Goal: Contribute content: Add original content to the website for others to see

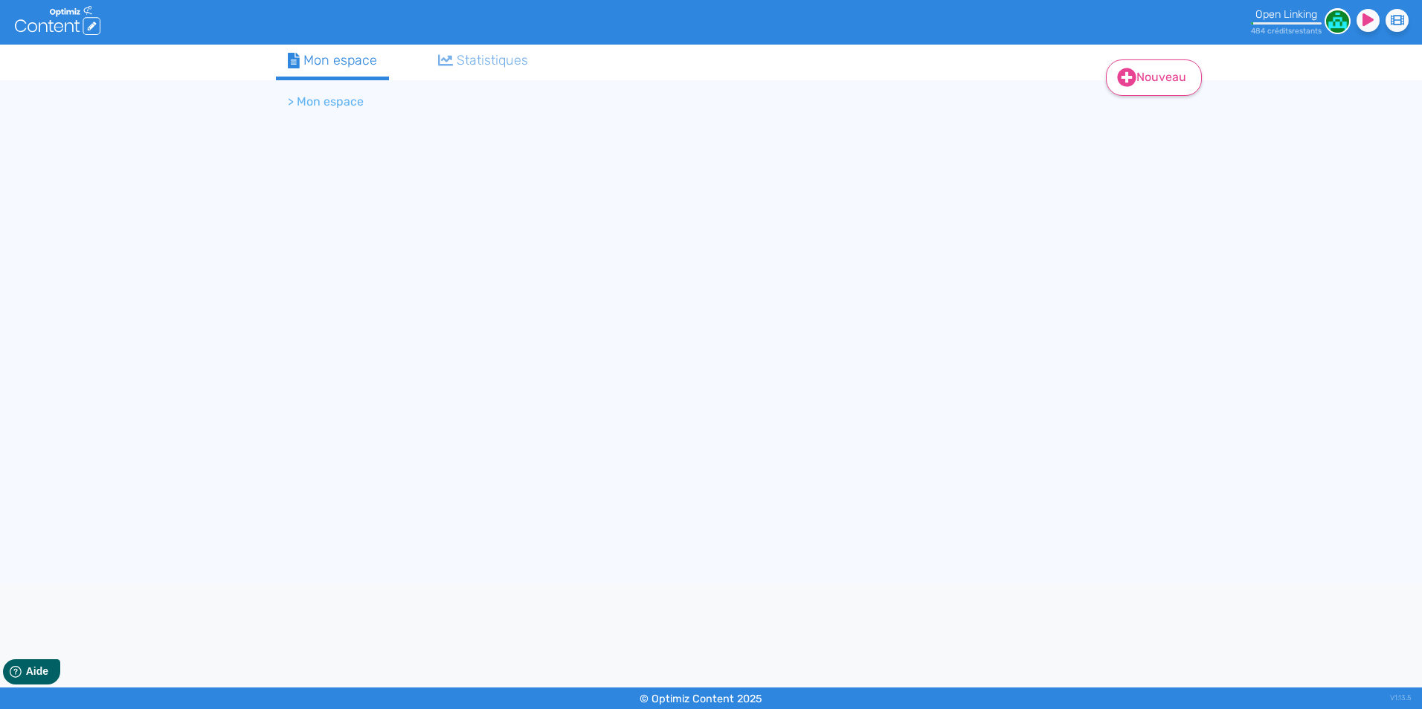
click at [1178, 77] on link "Nouveau" at bounding box center [1154, 77] width 96 height 36
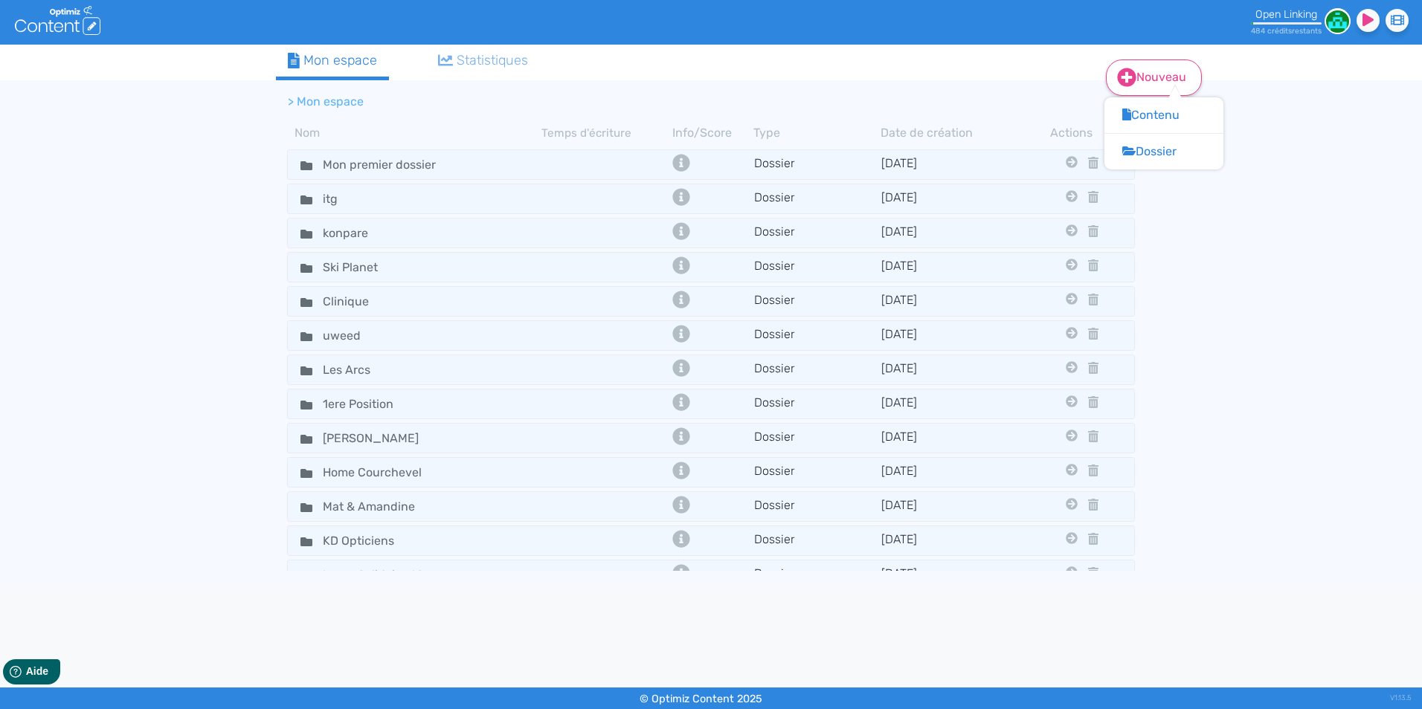
click at [1153, 80] on link "Nouveau" at bounding box center [1154, 77] width 96 height 36
click at [1147, 102] on div "Nouveau Contenu Dossier Mon espace Statistiques > Mon espace Nom Temps d'écritu…" at bounding box center [711, 314] width 892 height 539
click at [1150, 85] on link "Nouveau" at bounding box center [1154, 77] width 96 height 36
click at [1167, 117] on button "Contenu" at bounding box center [1163, 115] width 119 height 24
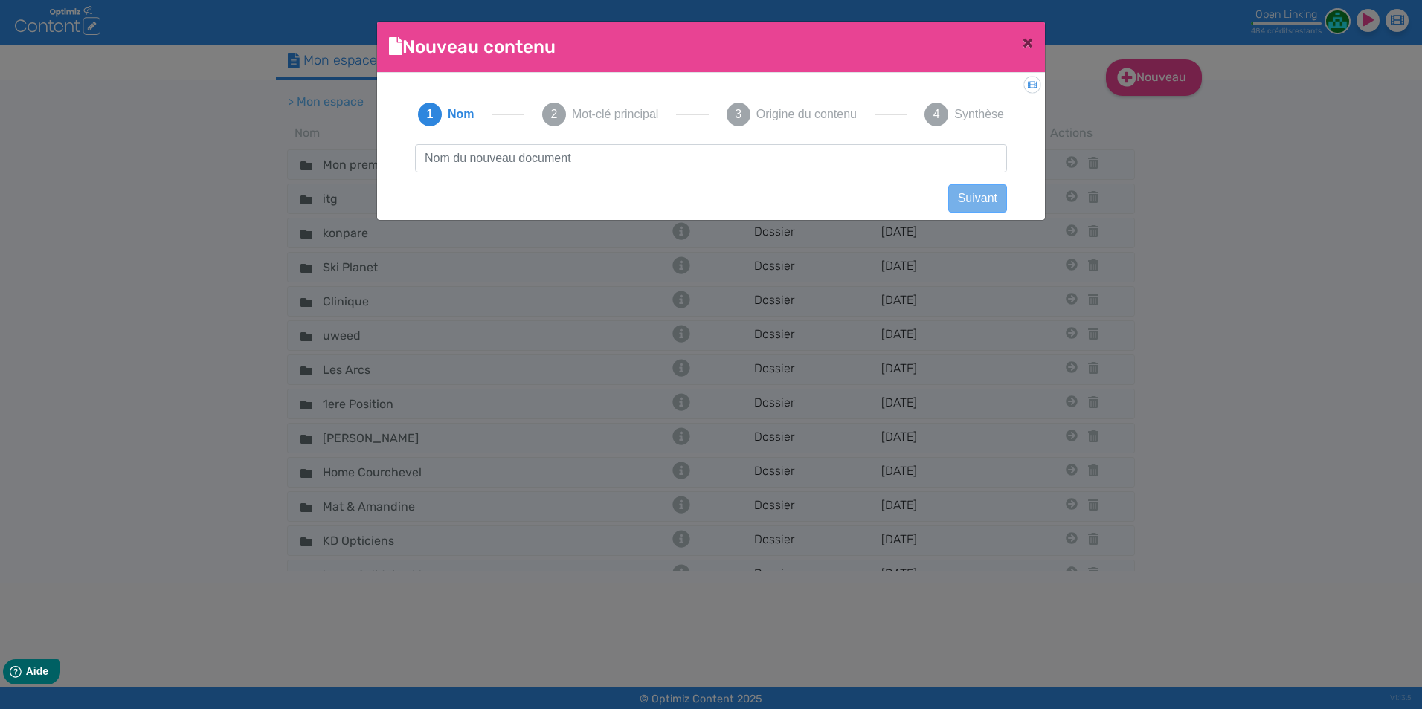
scroll to position [1, 0]
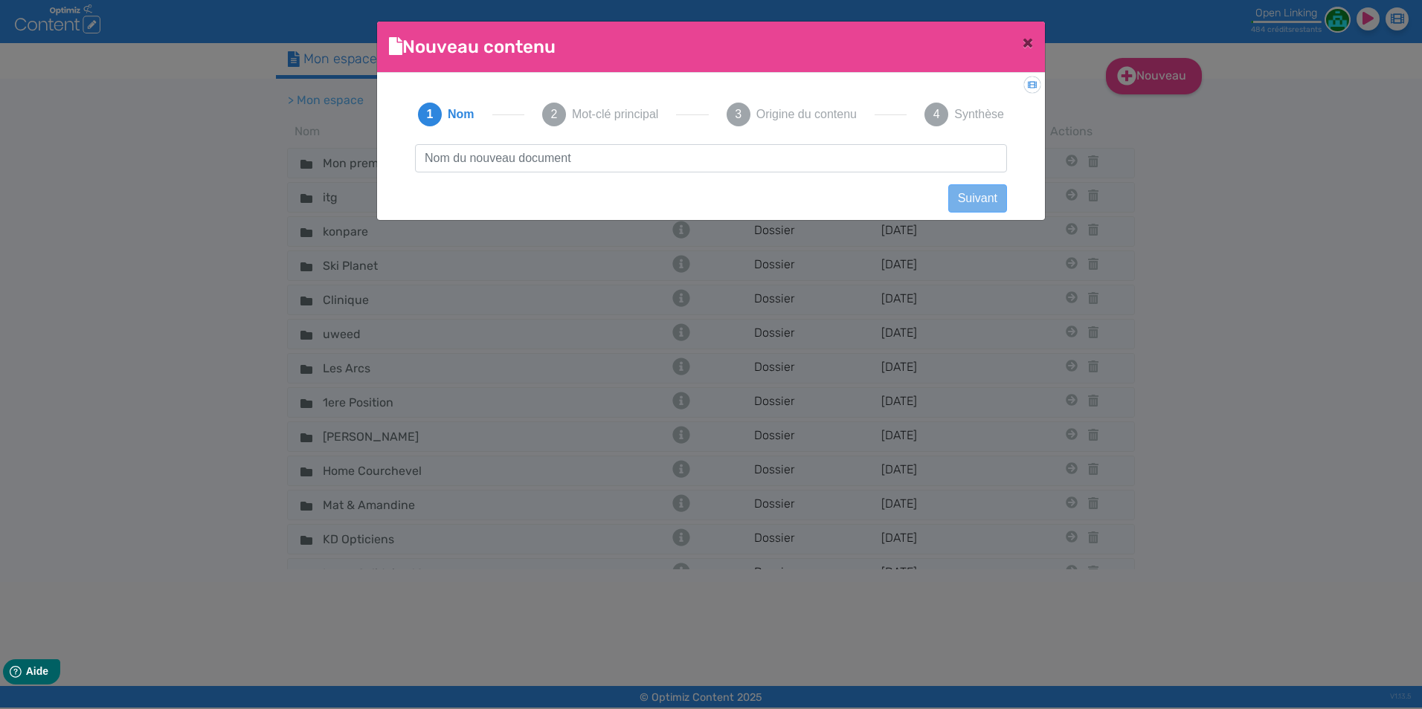
click at [956, 157] on input "text" at bounding box center [711, 158] width 592 height 28
type input "facturation électronique"
click at [979, 204] on button "Suivant" at bounding box center [977, 198] width 59 height 28
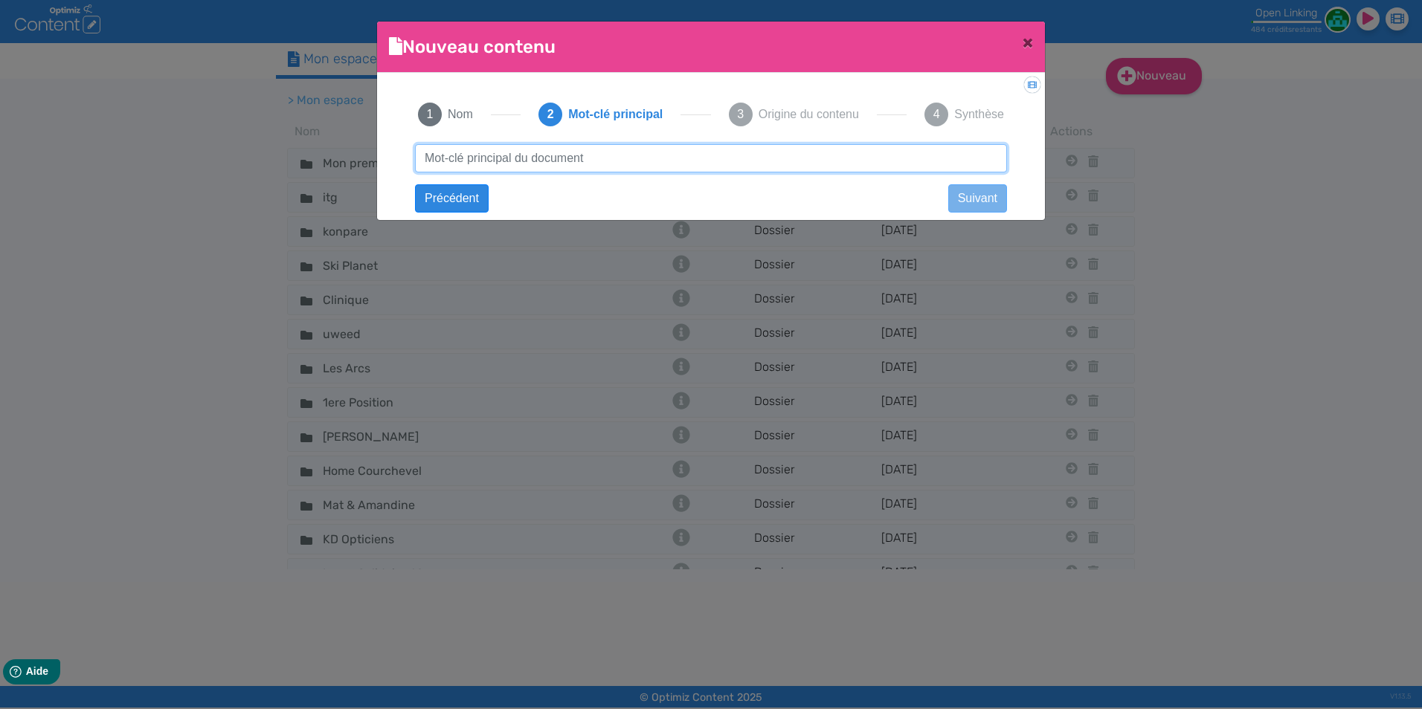
click at [753, 169] on input "text" at bounding box center [711, 158] width 592 height 28
paste input "facturation électronique"
type input "facturation électronique"
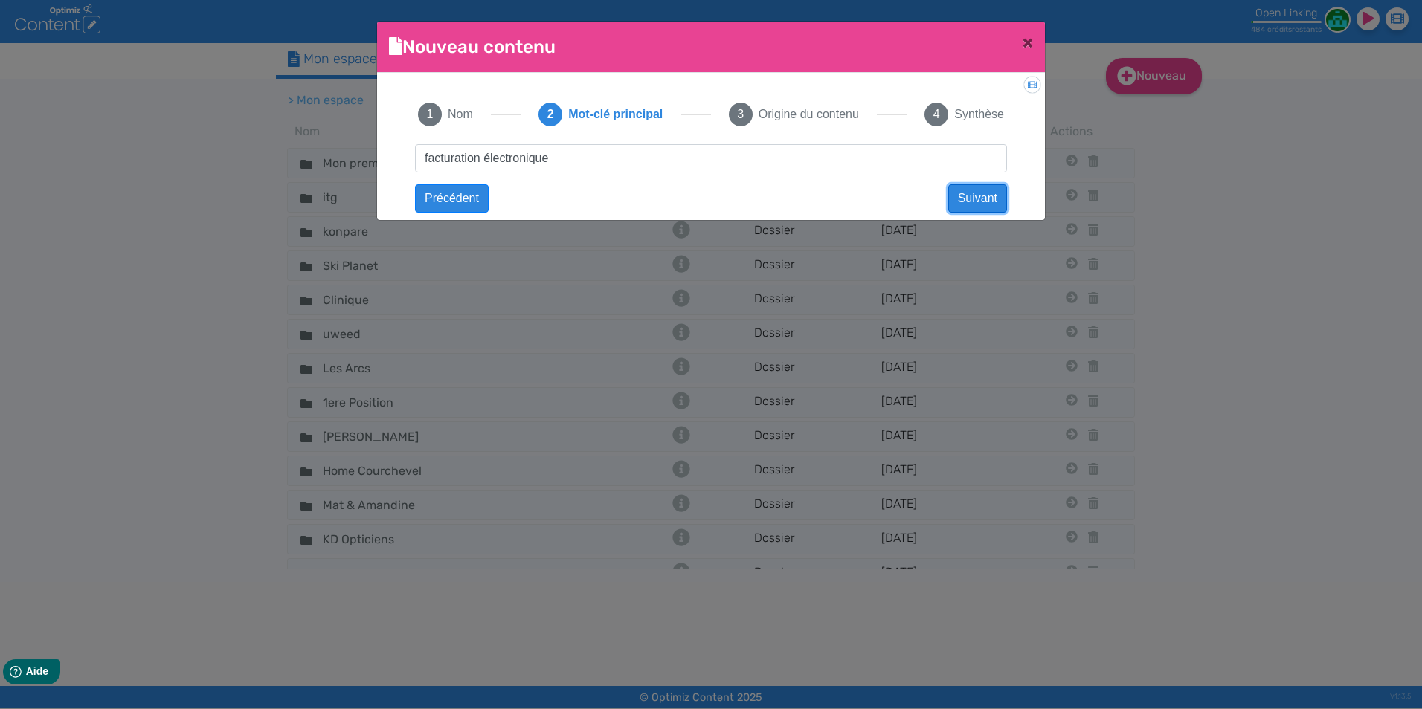
drag, startPoint x: 950, startPoint y: 186, endPoint x: 973, endPoint y: 190, distance: 23.4
click at [962, 189] on button "Suivant" at bounding box center [977, 198] width 59 height 28
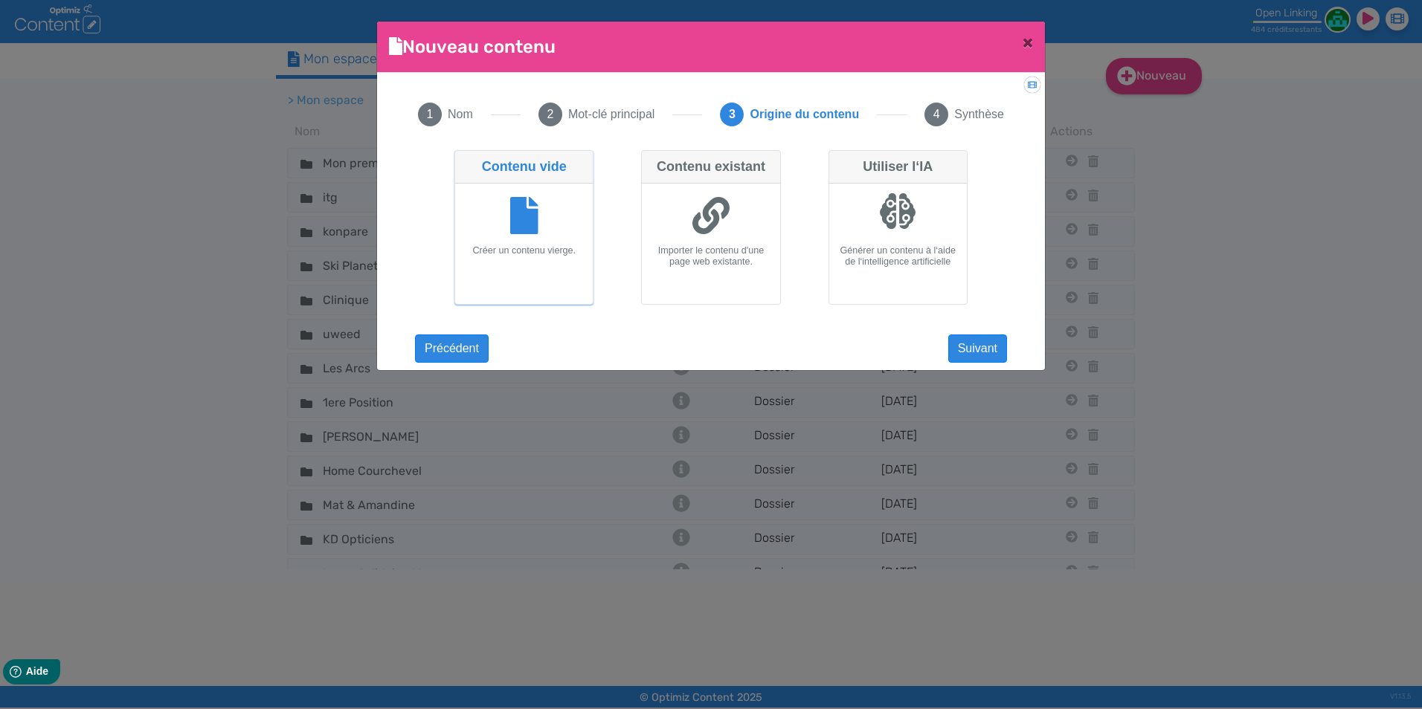
click at [904, 242] on div at bounding box center [898, 218] width 126 height 56
click at [838, 160] on input "Utiliser l‘IA Générer un contenu à l‘aide de l‘intelligence artificielle" at bounding box center [833, 155] width 10 height 10
radio input "true"
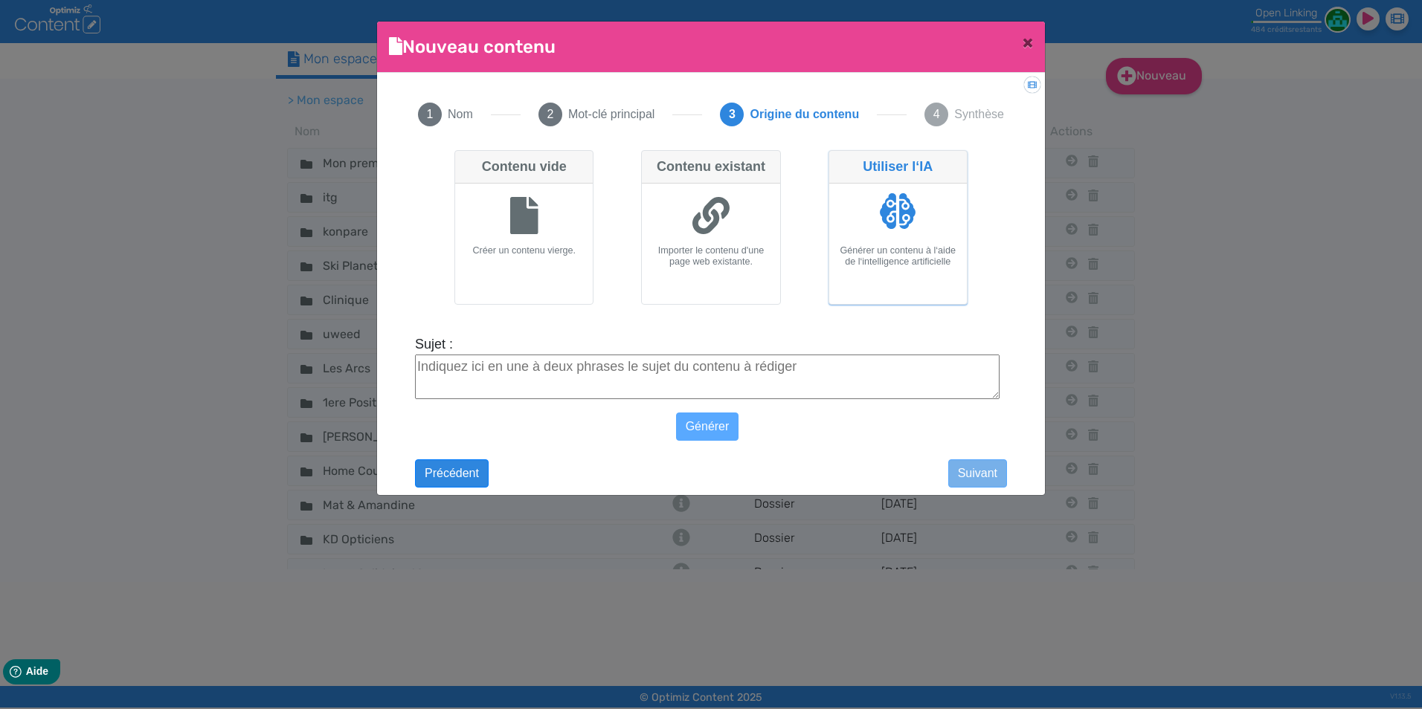
click at [957, 385] on textarea "Sujet :" at bounding box center [707, 377] width 584 height 45
click at [698, 382] on textarea "article :" at bounding box center [707, 377] width 584 height 45
paste textarea "Facturation électronique : quelles différences entre PPF, PDP et OD ?"
type textarea "article : Facturation électronique : quelles différences entre PPF, PDP et OD ?"
click at [715, 428] on button "Générer" at bounding box center [707, 427] width 63 height 28
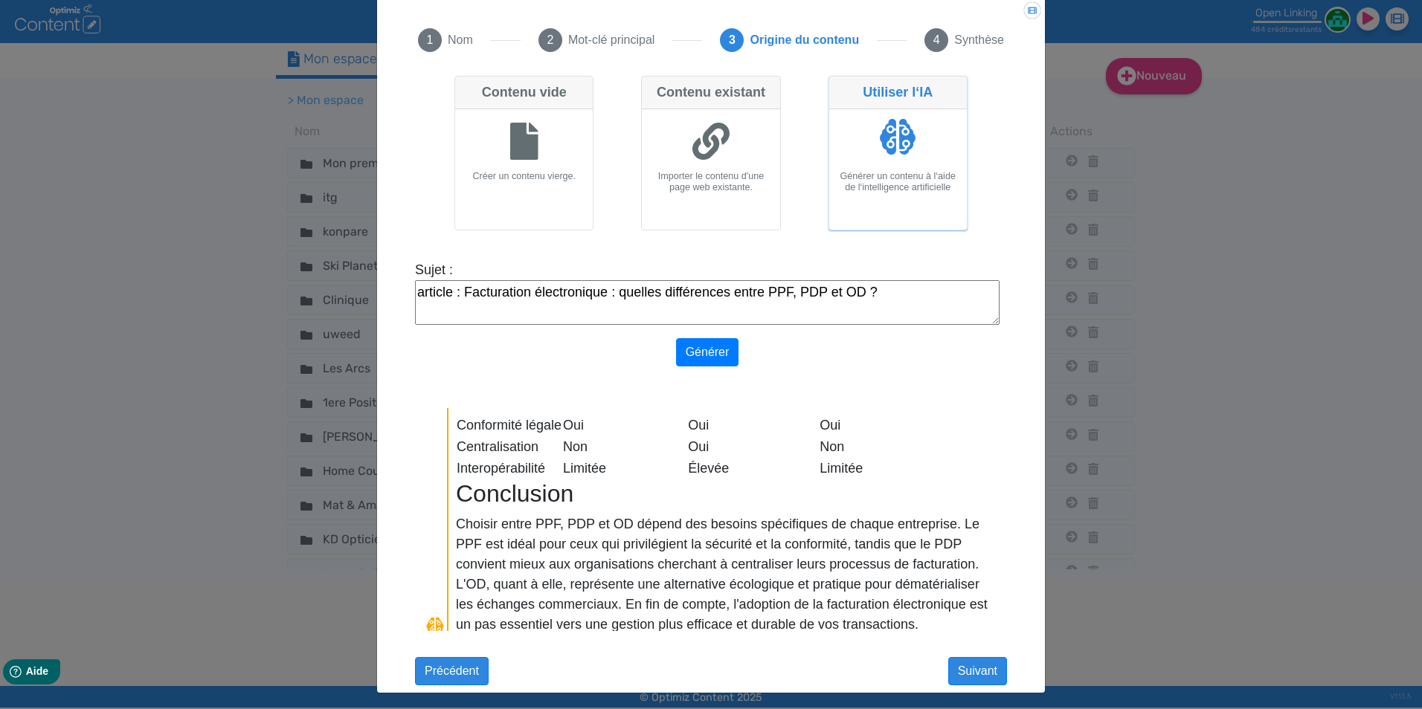
scroll to position [1234, 0]
click at [950, 670] on button "Suivant" at bounding box center [977, 671] width 59 height 28
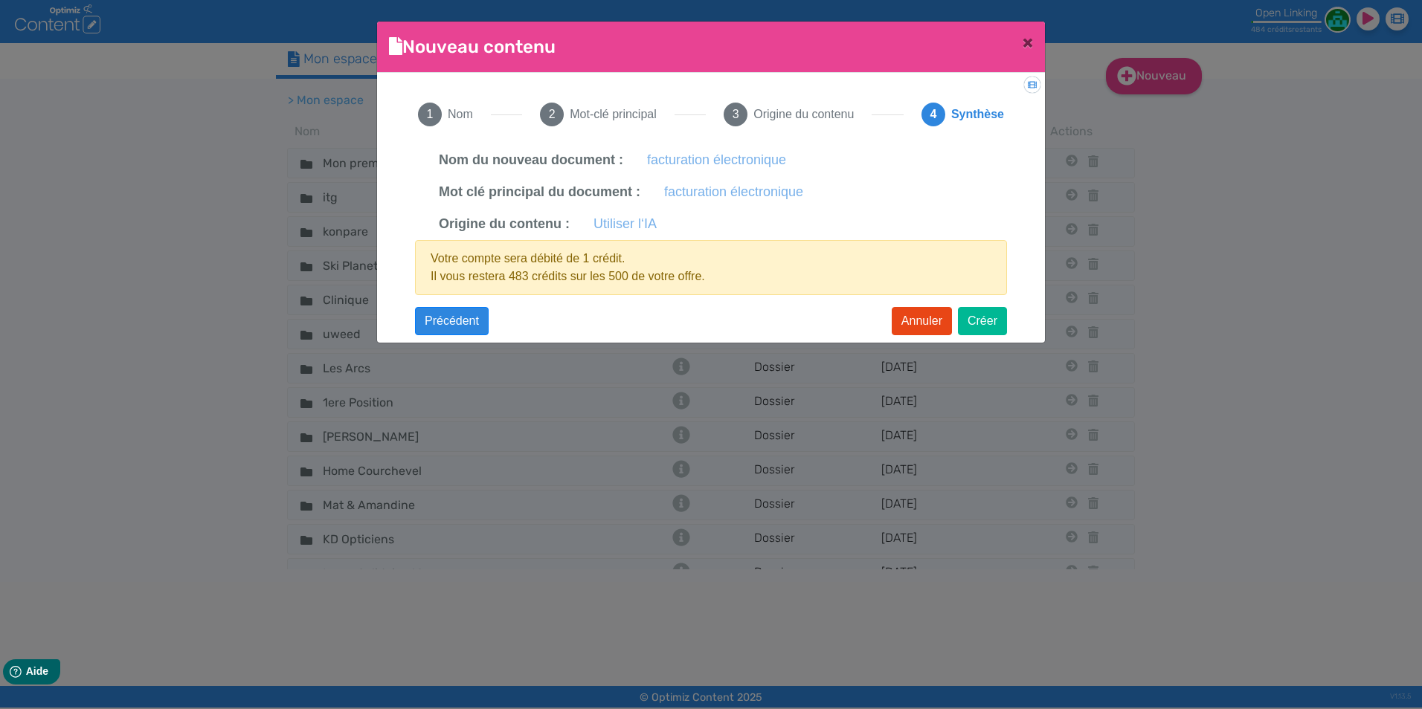
scroll to position [0, 0]
click at [991, 327] on button "Créer" at bounding box center [982, 321] width 49 height 28
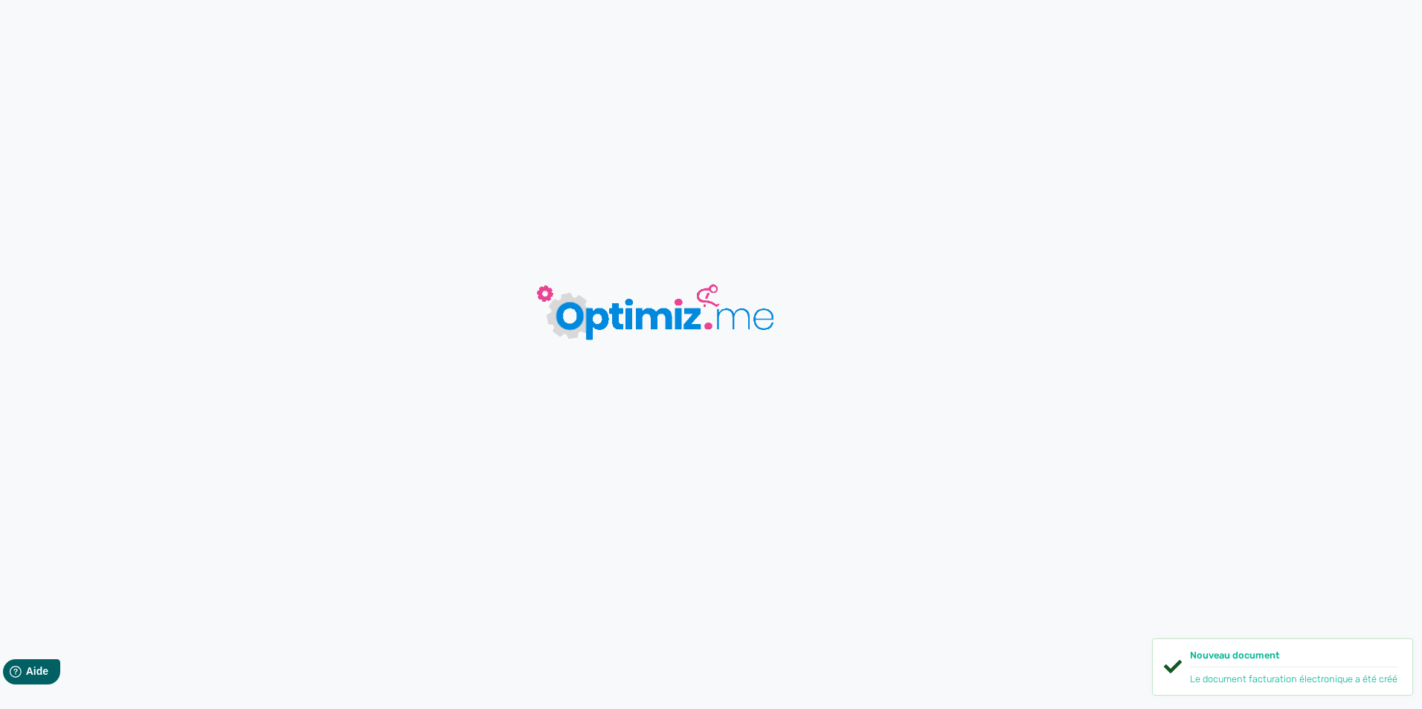
type input "facturation électronique"
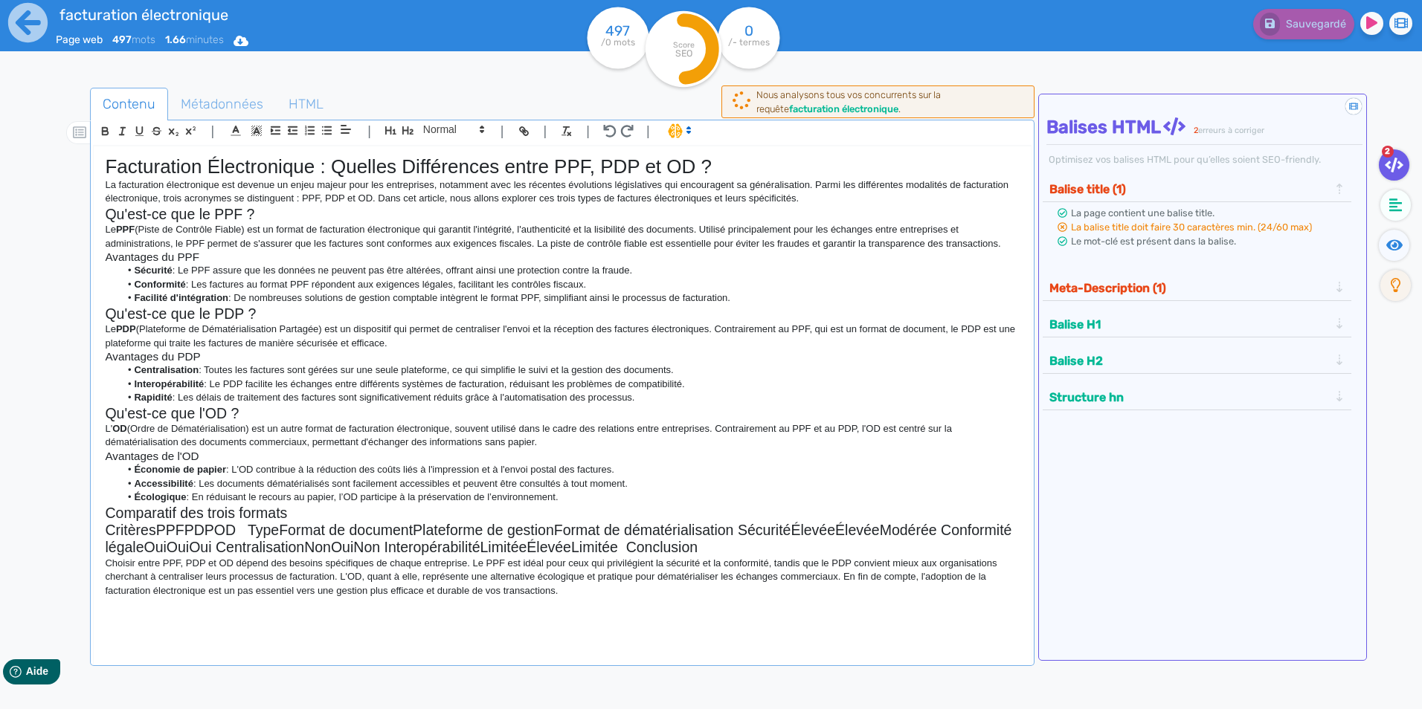
click at [361, 208] on h2 "Qu'est-ce que le PPF ?" at bounding box center [562, 214] width 914 height 17
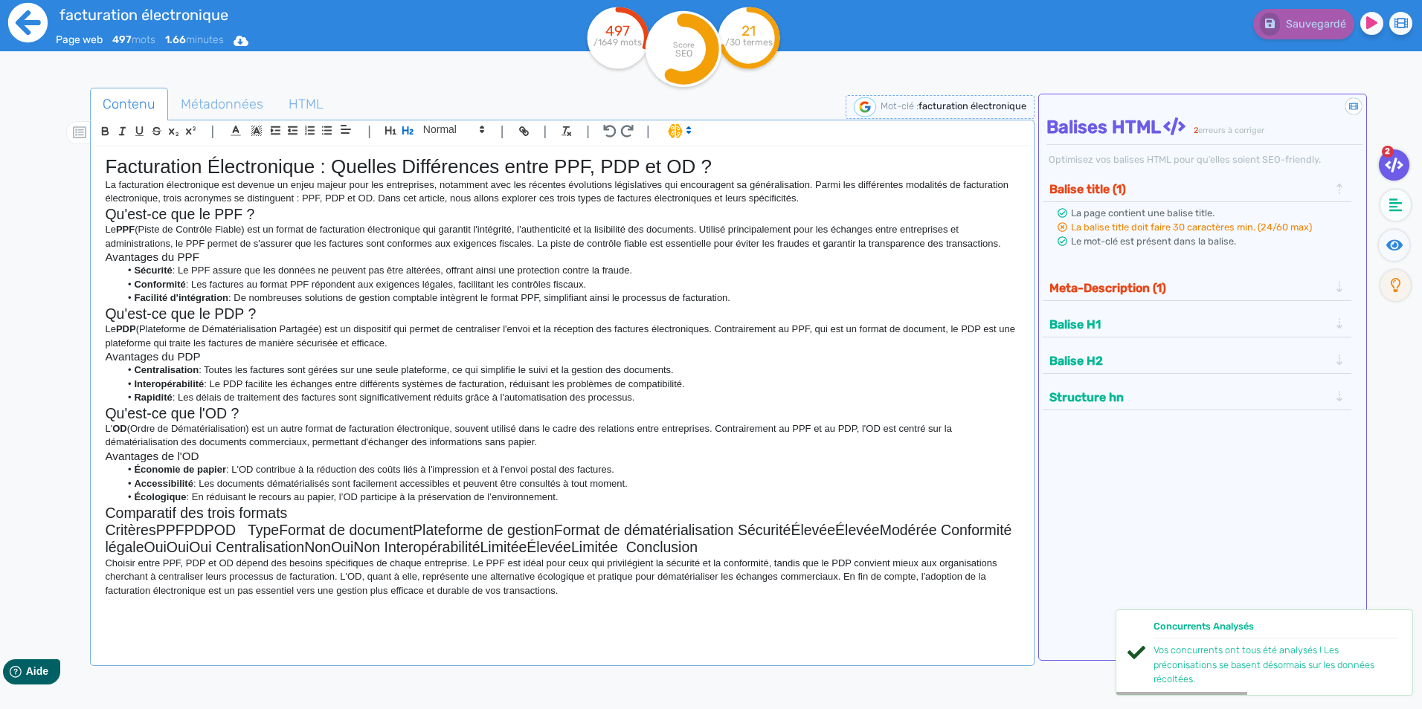
click at [22, 13] on icon at bounding box center [27, 22] width 39 height 39
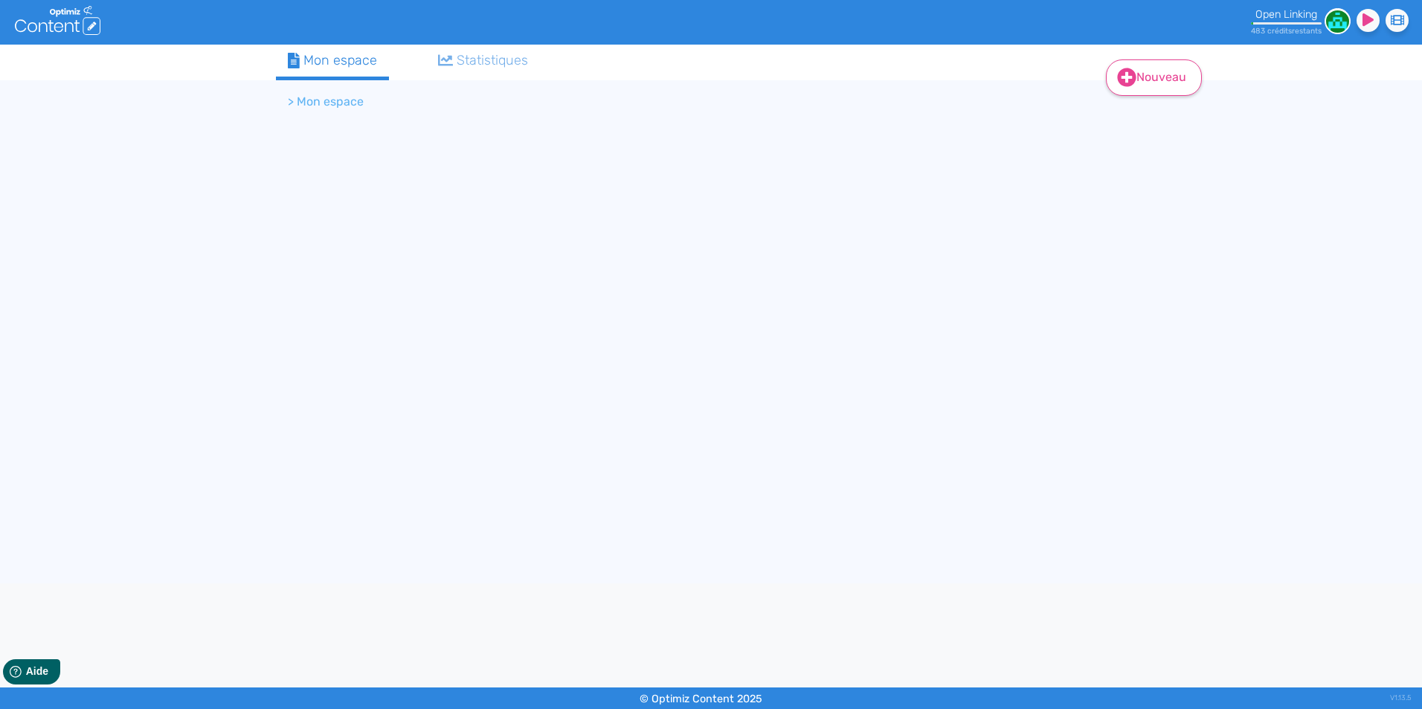
click at [1136, 82] on link "Nouveau" at bounding box center [1154, 77] width 96 height 36
click at [1133, 115] on button "Contenu" at bounding box center [1163, 115] width 119 height 24
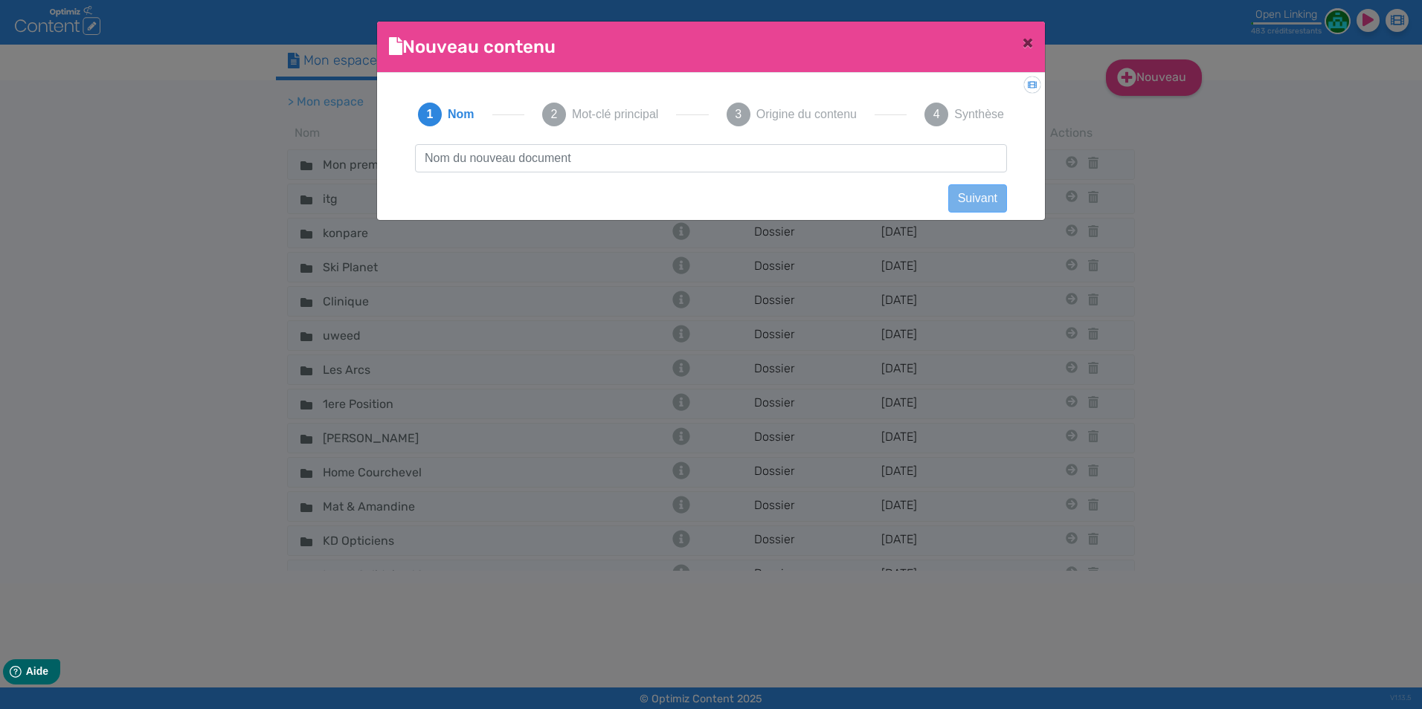
click at [862, 157] on input "text" at bounding box center [711, 158] width 592 height 28
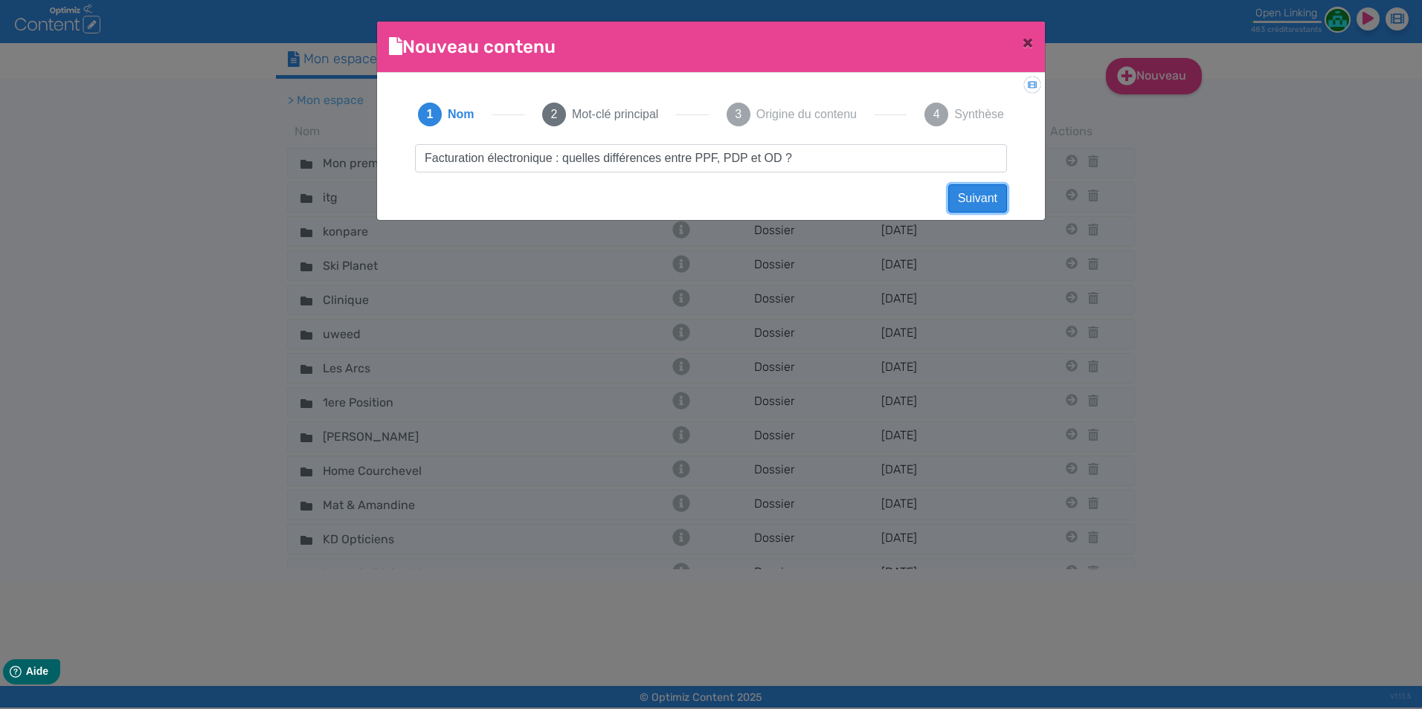
click at [979, 197] on button "Suivant" at bounding box center [977, 198] width 59 height 28
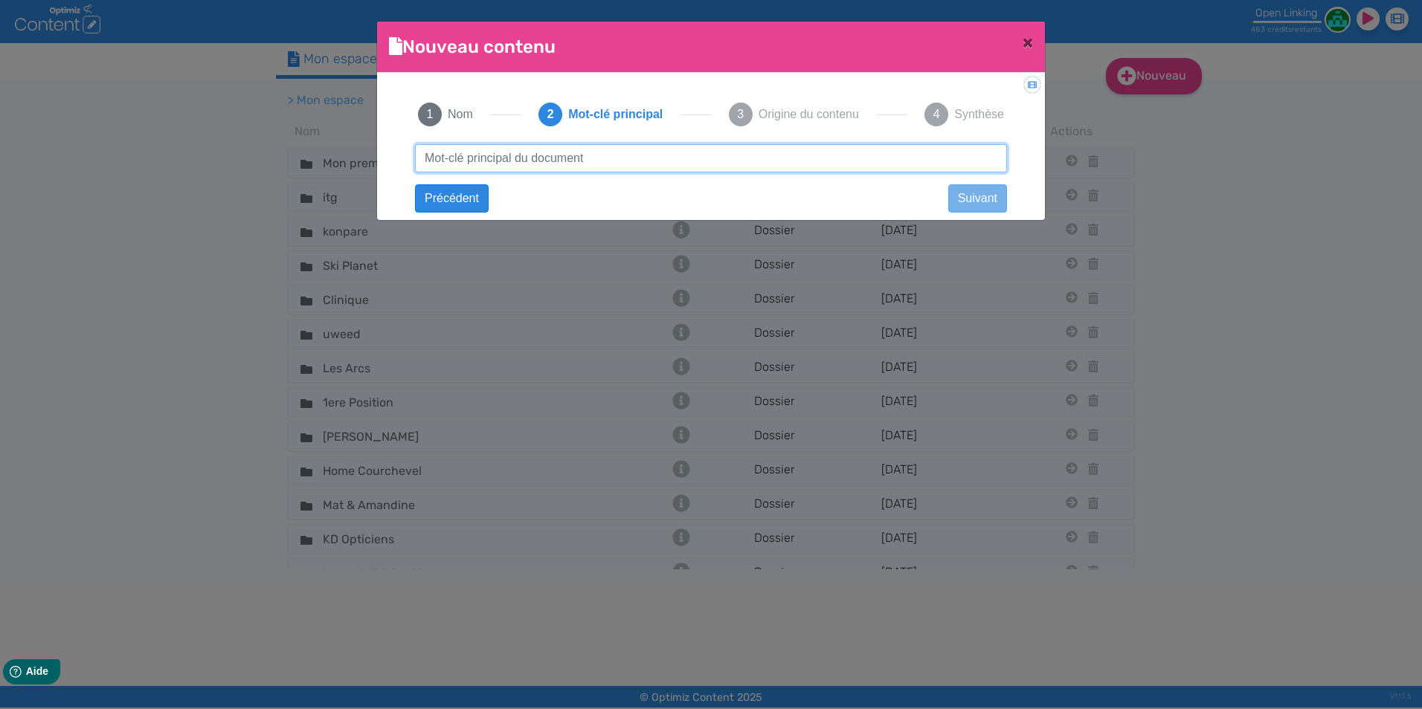
click at [841, 162] on input "text" at bounding box center [711, 158] width 592 height 28
type input "facturation electronique"
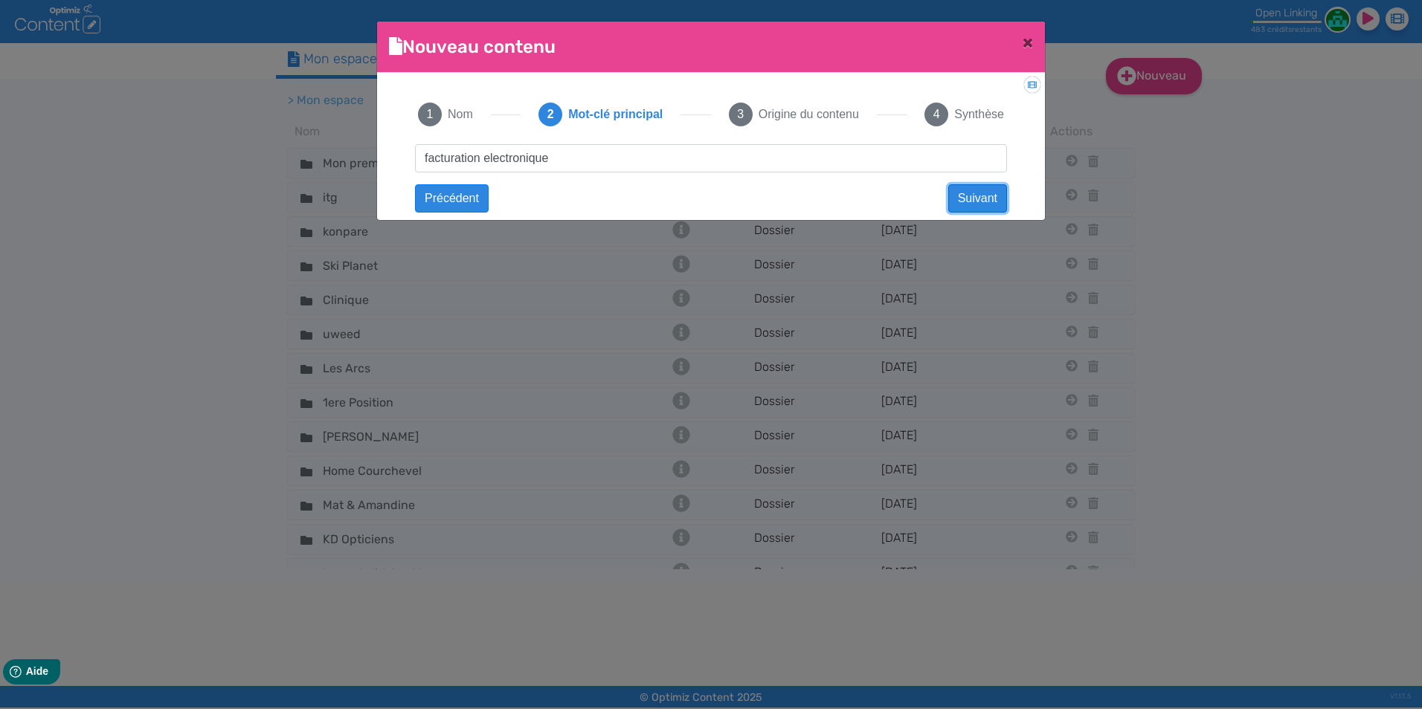
click at [992, 197] on button "Suivant" at bounding box center [977, 198] width 59 height 28
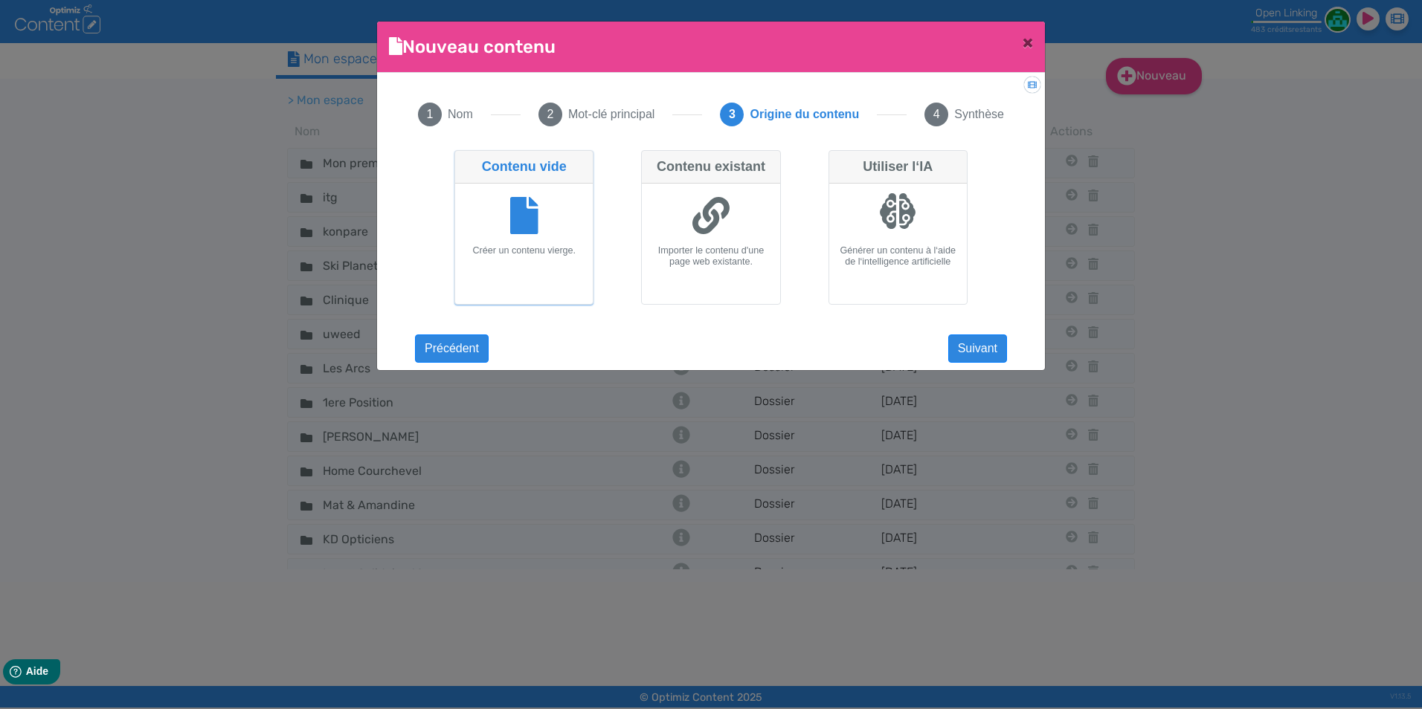
click at [881, 251] on h6 "Générer un contenu à l‘aide de l‘intelligence artificielle" at bounding box center [898, 256] width 126 height 22
click at [838, 160] on input "Utiliser l‘IA Générer un contenu à l‘aide de l‘intelligence artificielle" at bounding box center [833, 155] width 10 height 10
radio input "true"
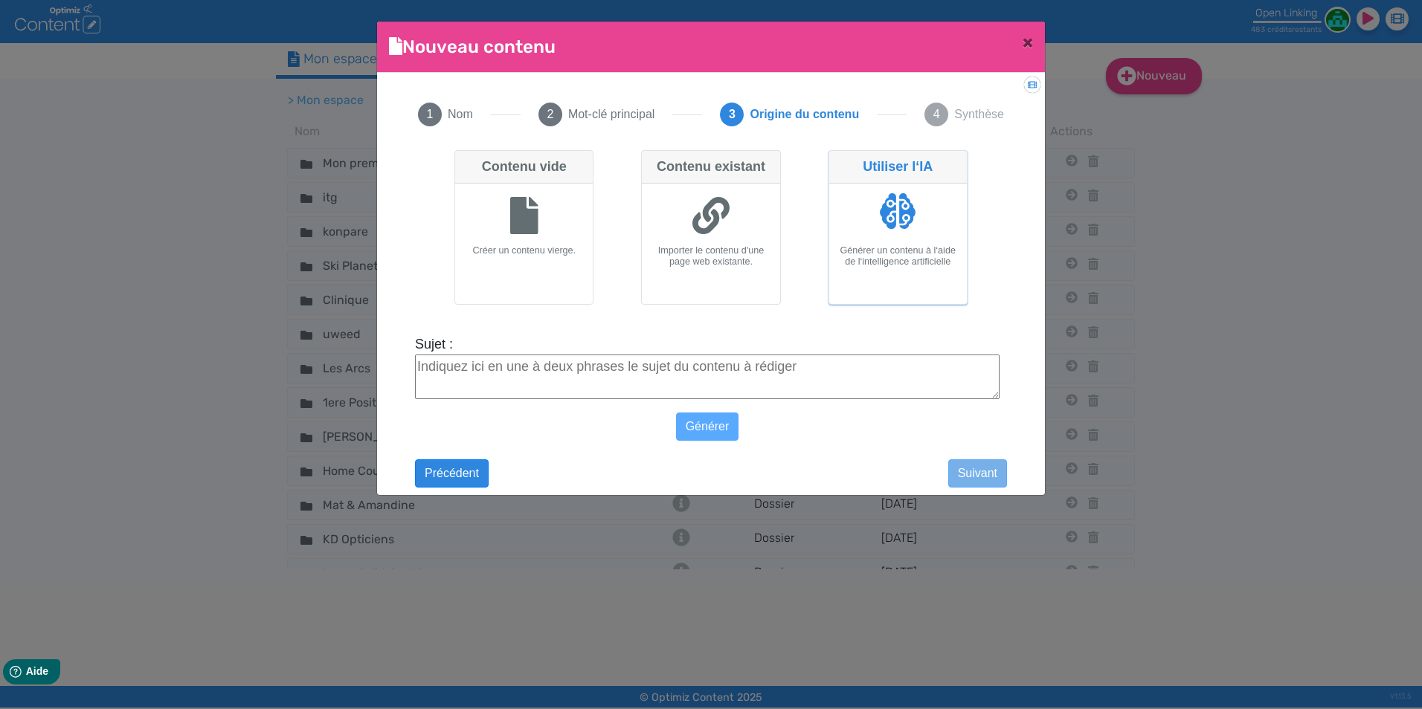
click at [877, 362] on textarea "Sujet :" at bounding box center [707, 377] width 584 height 45
paste textarea "Facturation électronique : quelles différences entre PPF, PDP et OD ?"
type textarea "Facturation électronique : quelles différences entre PPF, PDP et OD ?"
click at [706, 425] on button "Générer" at bounding box center [707, 427] width 63 height 28
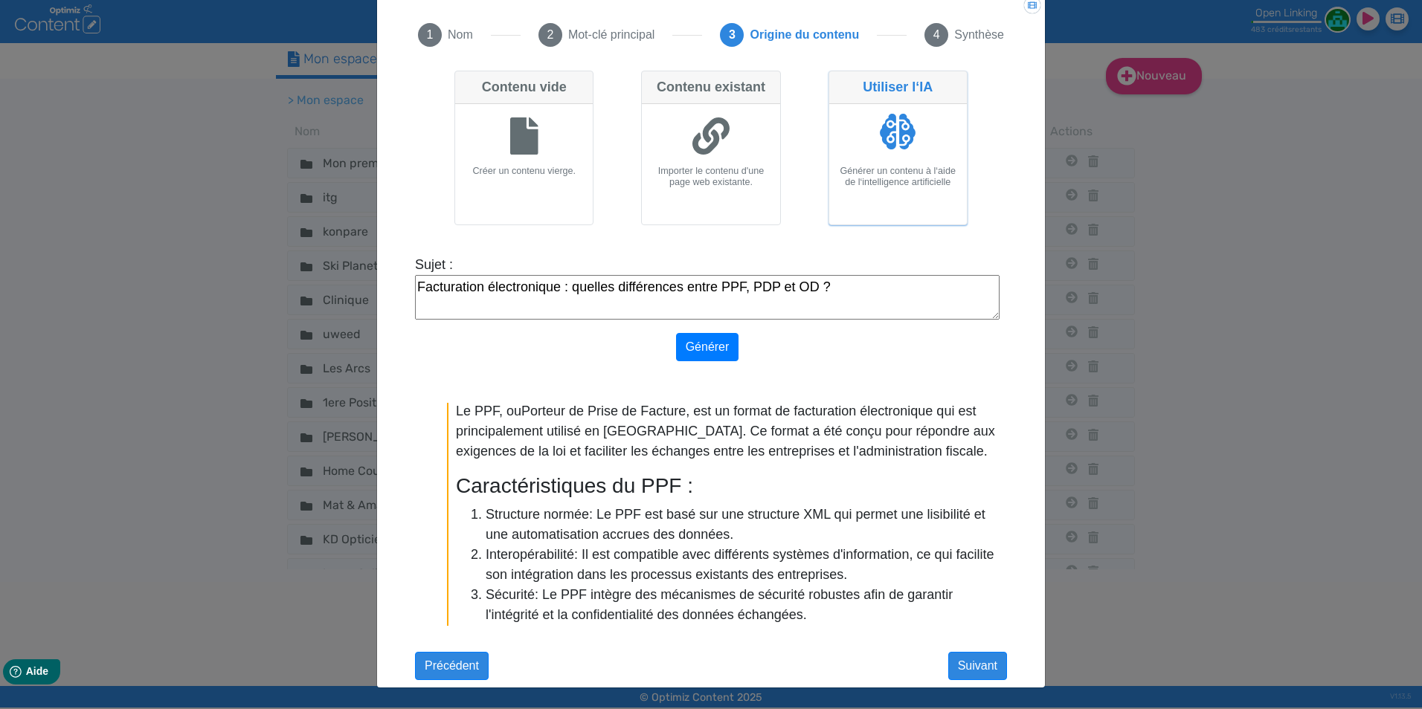
scroll to position [297, 0]
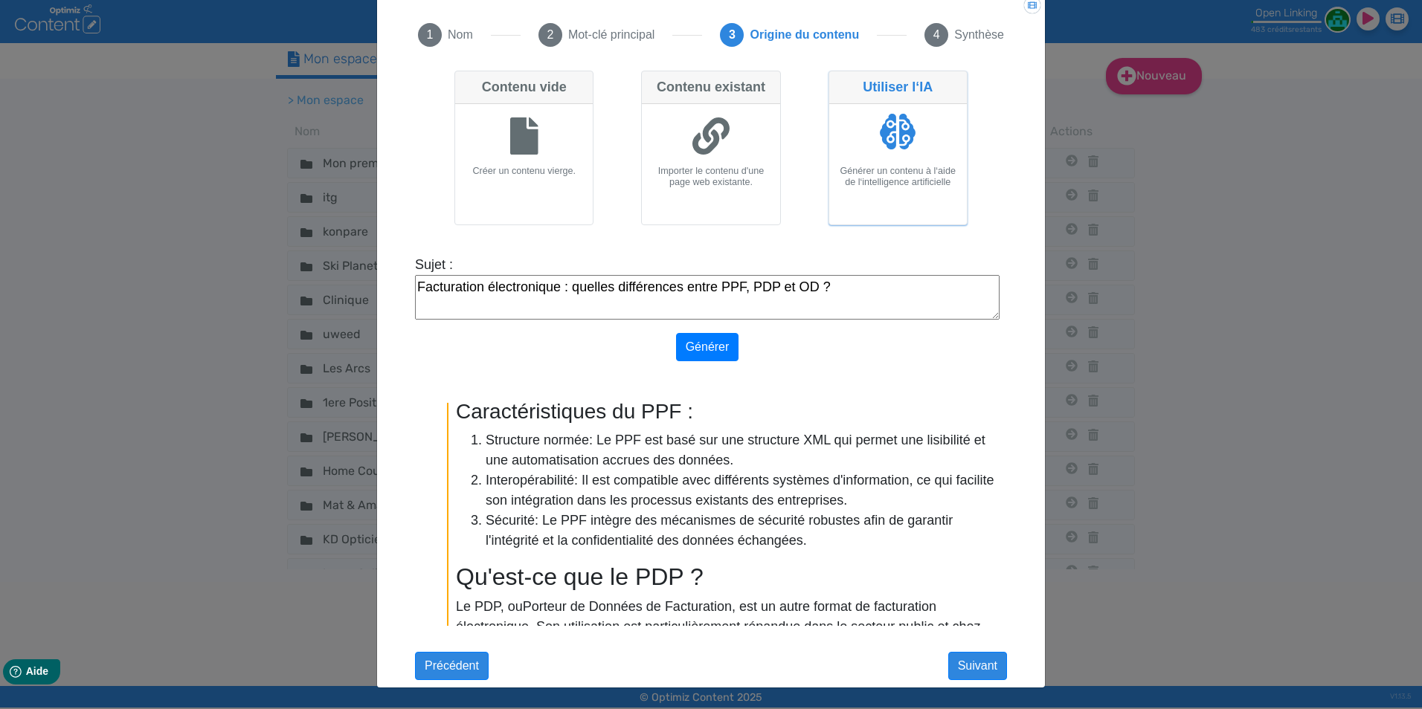
click at [1146, 244] on ngb-modal-window "Nouveau contenu × Didacticiel: Créer un document 1 Nom 2 Mot-clé principal 3 Or…" at bounding box center [711, 354] width 1422 height 709
